Goal: Information Seeking & Learning: Learn about a topic

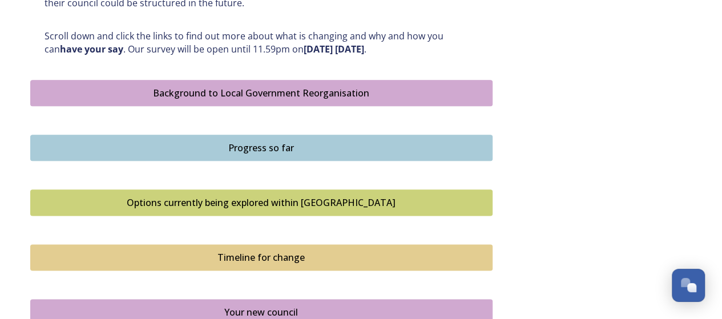
scroll to position [685, 0]
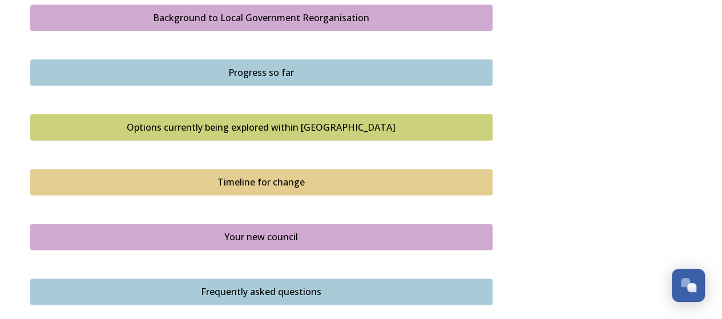
click at [260, 16] on div "Background to Local Government Reorganisation" at bounding box center [262, 18] width 450 height 14
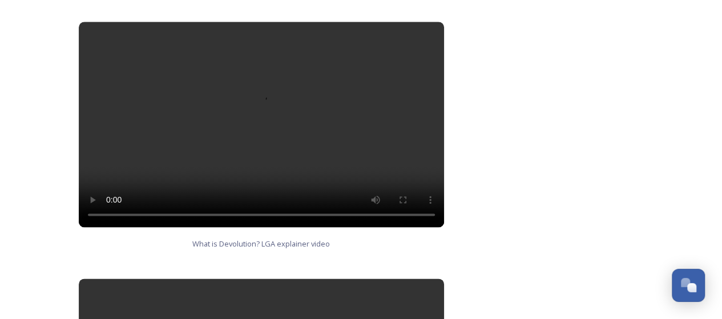
scroll to position [857, 0]
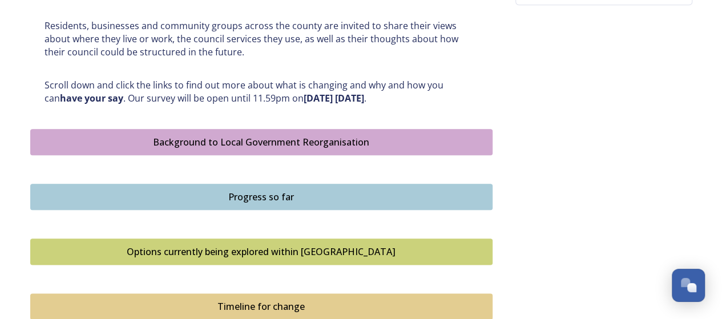
scroll to position [628, 0]
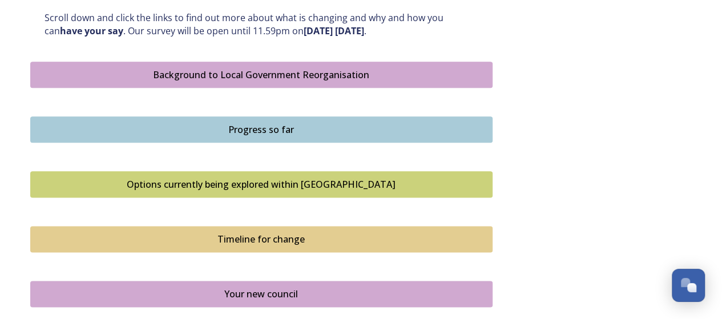
click at [270, 70] on div "Background to Local Government Reorganisation" at bounding box center [262, 75] width 450 height 14
